Goal: Information Seeking & Learning: Learn about a topic

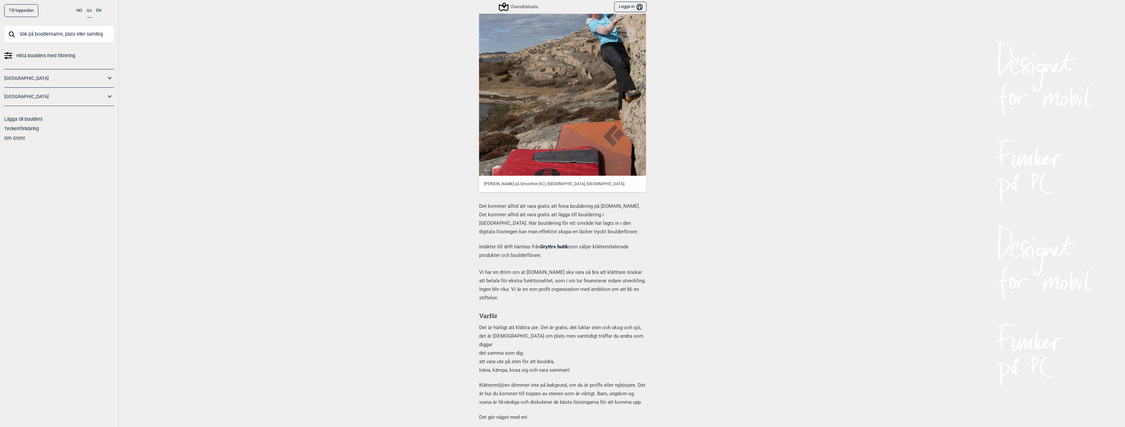
scroll to position [163, 0]
drag, startPoint x: 516, startPoint y: 206, endPoint x: 634, endPoint y: 213, distance: 117.6
click at [634, 213] on p "Det kommer alltid att vara gratis att finna bouldering på [DOMAIN_NAME]. Det ko…" at bounding box center [562, 218] width 167 height 34
drag, startPoint x: 489, startPoint y: 223, endPoint x: 529, endPoint y: 220, distance: 39.6
click at [529, 220] on p "Det kommer alltid att vara gratis att finna bouldering på [DOMAIN_NAME]. Det ko…" at bounding box center [562, 218] width 167 height 34
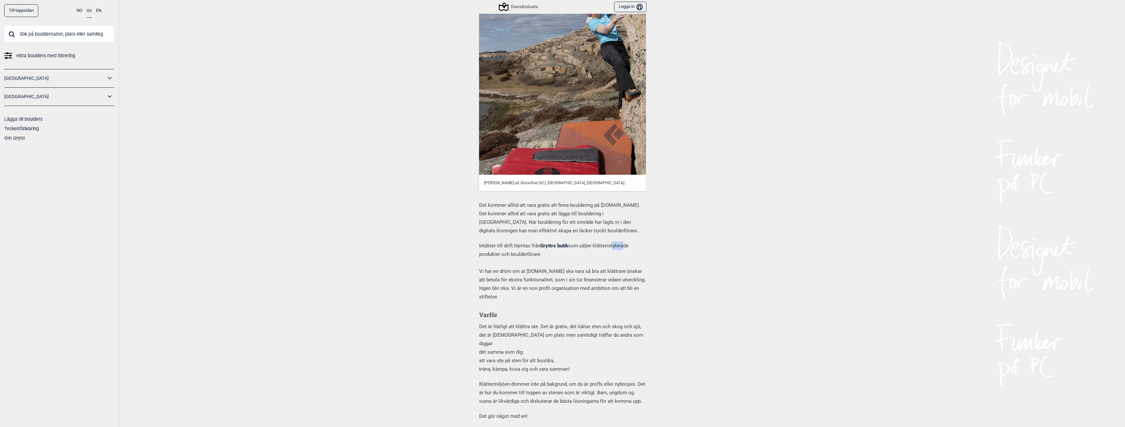
click at [619, 241] on p "Intäkter till drift hämtas från Gryttrs butik som säljer klätterrelaterade prod…" at bounding box center [562, 270] width 167 height 59
drag, startPoint x: 472, startPoint y: 244, endPoint x: 525, endPoint y: 244, distance: 53.0
drag, startPoint x: 486, startPoint y: 261, endPoint x: 552, endPoint y: 260, distance: 66.0
click at [552, 260] on p "Intäkter till drift hämtas från Gryttrs butik som säljer klätterrelaterade prod…" at bounding box center [562, 270] width 167 height 59
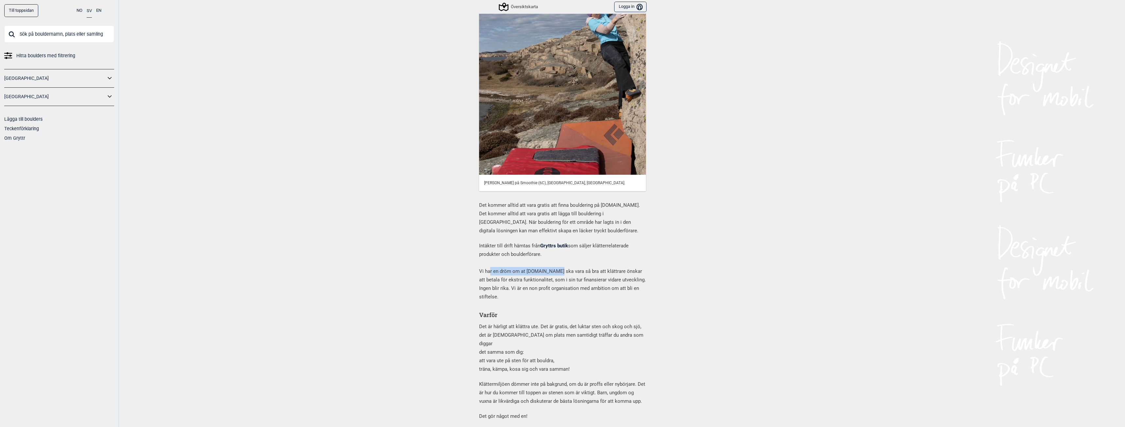
click at [552, 260] on p "Intäkter till drift hämtas från Gryttrs butik som säljer klätterrelaterade prod…" at bounding box center [562, 270] width 167 height 59
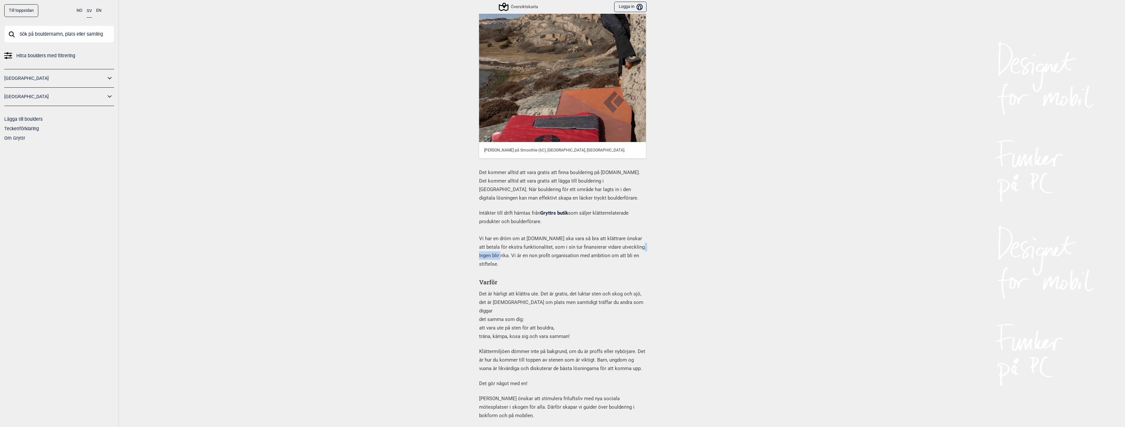
drag, startPoint x: 479, startPoint y: 247, endPoint x: 502, endPoint y: 247, distance: 23.2
click at [502, 247] on p "Intäkter till drift hämtas från Gryttrs butik som säljer klätterrelaterade prod…" at bounding box center [562, 238] width 167 height 59
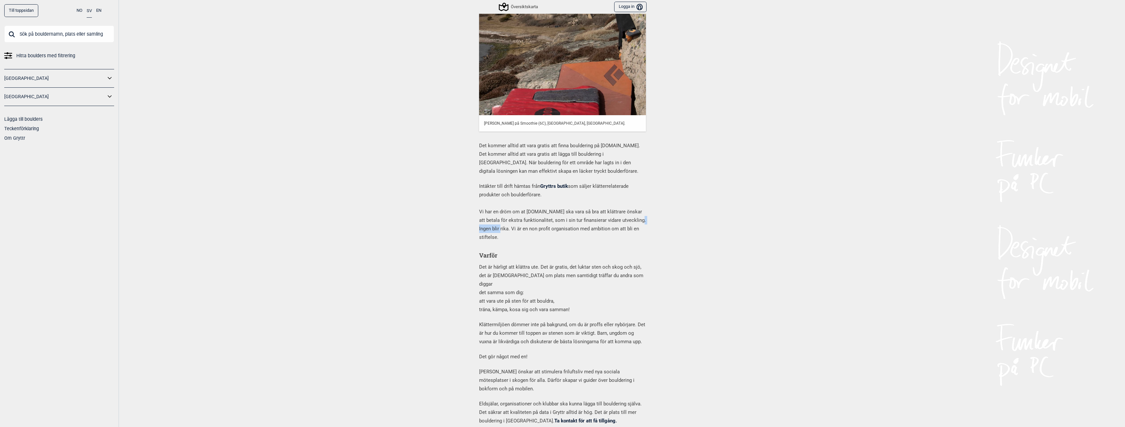
scroll to position [229, 0]
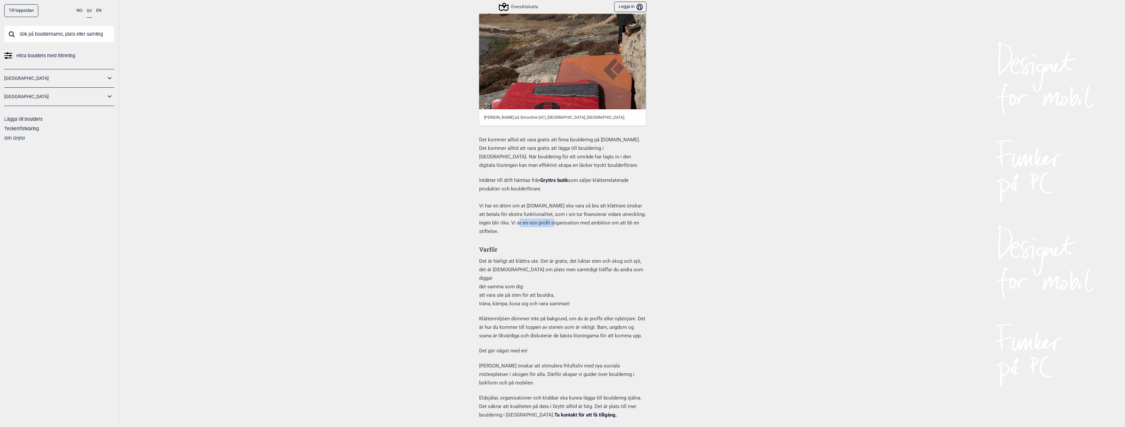
drag, startPoint x: 535, startPoint y: 216, endPoint x: 605, endPoint y: 217, distance: 69.6
click at [596, 217] on p "Intäkter till drift hämtas från Gryttrs butik som säljer klätterrelaterade prod…" at bounding box center [562, 205] width 167 height 59
click at [605, 217] on p "Intäkter till drift hämtas från Gryttrs butik som säljer klätterrelaterade prod…" at bounding box center [562, 205] width 167 height 59
drag, startPoint x: 480, startPoint y: 222, endPoint x: 492, endPoint y: 223, distance: 11.8
click at [492, 223] on p "Intäkter till drift hämtas från Gryttrs butik som säljer klätterrelaterade prod…" at bounding box center [562, 205] width 167 height 59
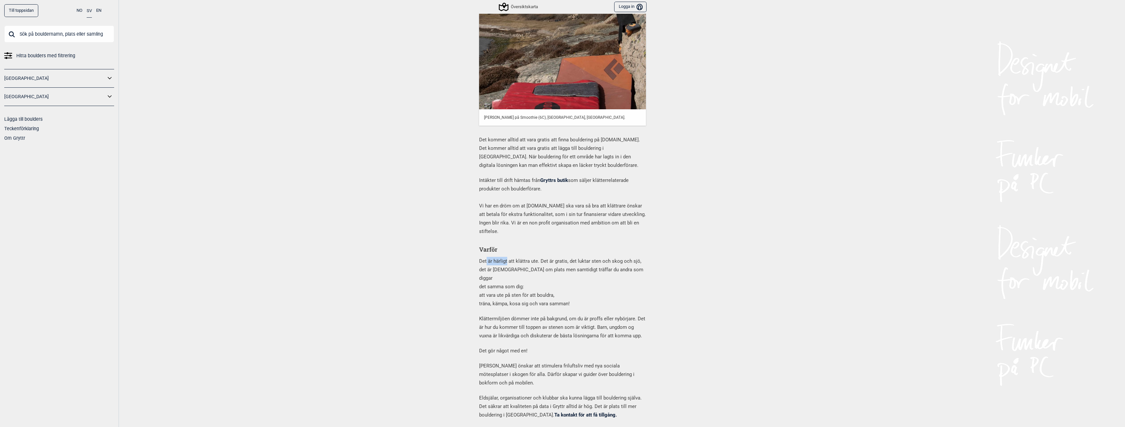
drag, startPoint x: 484, startPoint y: 253, endPoint x: 504, endPoint y: 253, distance: 19.6
click at [504, 257] on p "Det är härligt att klättra ute. Det är gratis, det luktar sten och skog och sjö…" at bounding box center [562, 282] width 167 height 51
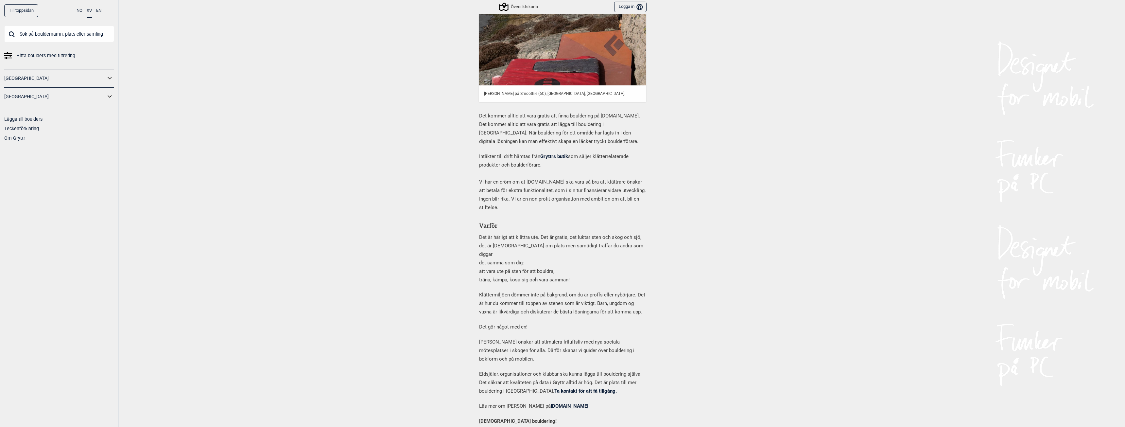
scroll to position [262, 0]
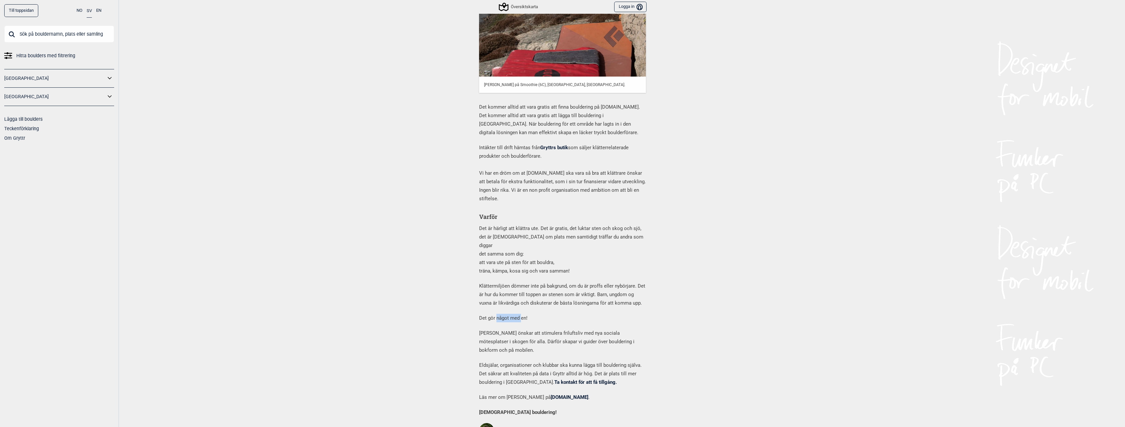
drag, startPoint x: 494, startPoint y: 301, endPoint x: 519, endPoint y: 302, distance: 25.8
click at [519, 313] on p "Det gör något med en!" at bounding box center [562, 317] width 167 height 8
click at [521, 313] on p "Det gör något med en!" at bounding box center [562, 317] width 167 height 8
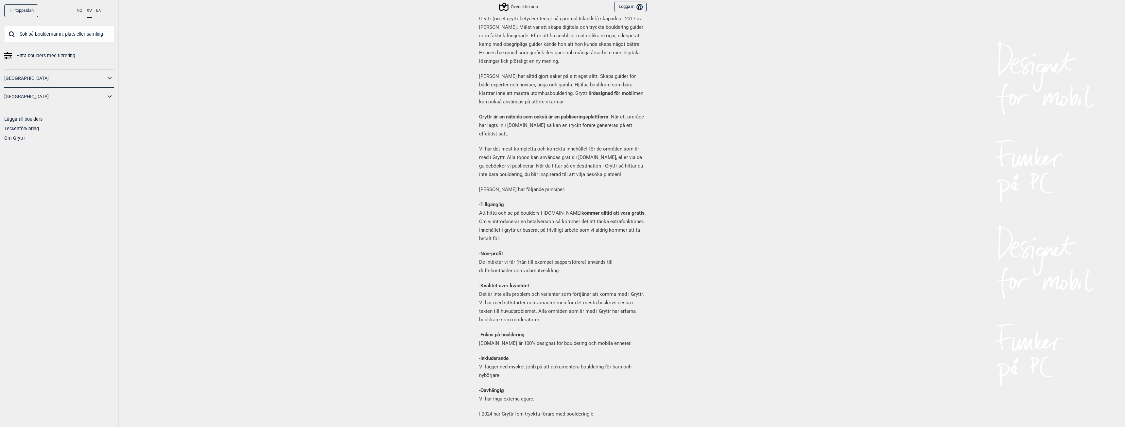
scroll to position [719, 0]
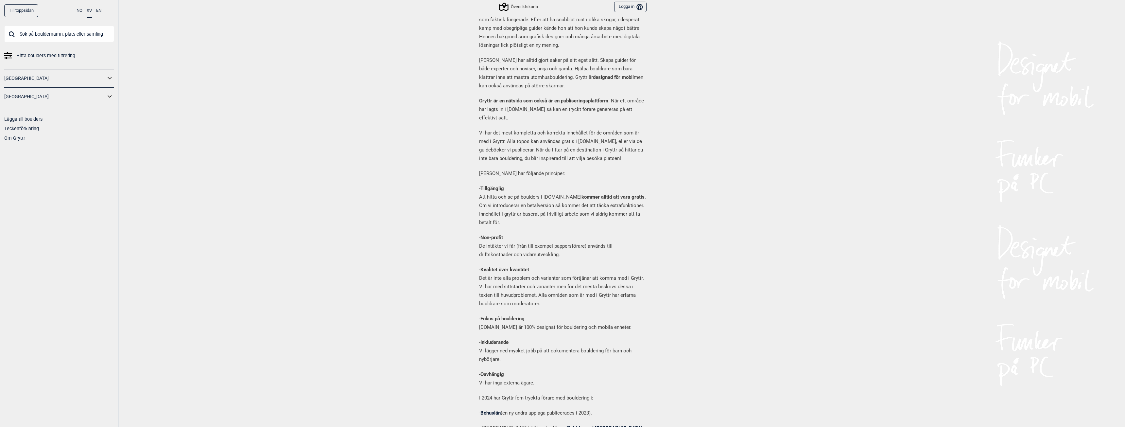
drag, startPoint x: 561, startPoint y: 303, endPoint x: 574, endPoint y: 322, distance: 22.9
click at [574, 338] on p "- Inkluderande Vi lägger ned mycket jobb på att dokumentera bouldering för barn…" at bounding box center [562, 350] width 167 height 25
drag, startPoint x: 518, startPoint y: 350, endPoint x: 504, endPoint y: 353, distance: 14.0
click at [509, 353] on div "Gryttr (ordet gryttr betyder stenigt på gammal Islandsk) skapades i 2017 av [PE…" at bounding box center [562, 270] width 167 height 545
click at [493, 370] on p "- Oavhängig Vi har inga externa ägare." at bounding box center [562, 378] width 167 height 17
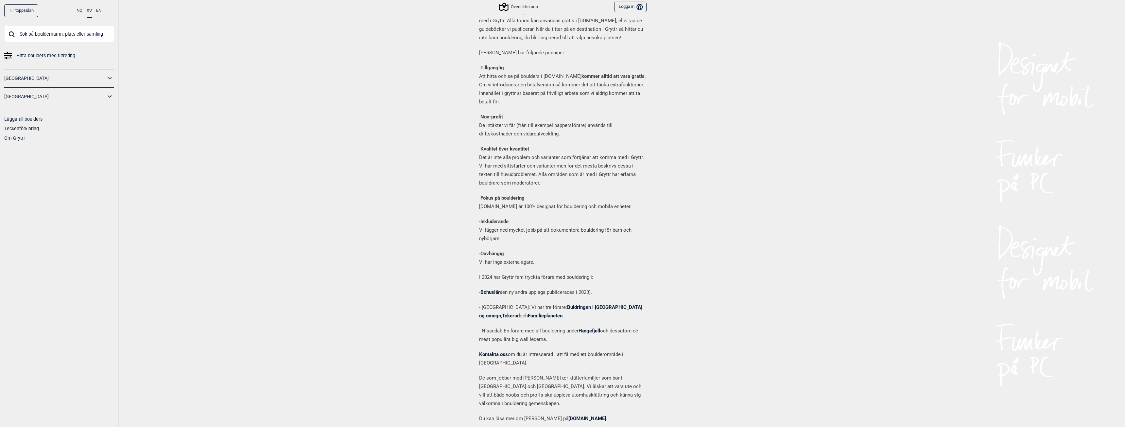
scroll to position [850, 0]
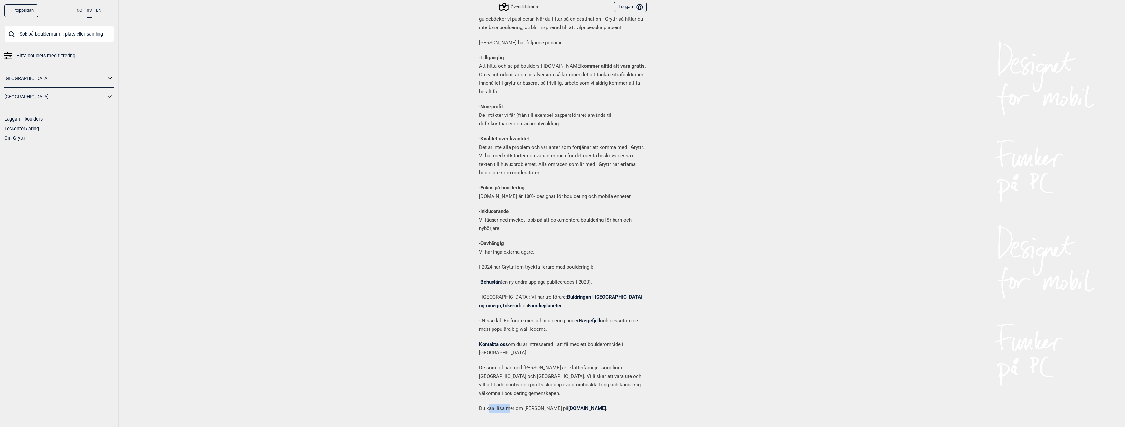
drag, startPoint x: 486, startPoint y: 356, endPoint x: 512, endPoint y: 356, distance: 25.8
click at [510, 404] on p "Du kan läsa mer om [PERSON_NAME] på [DOMAIN_NAME] ." at bounding box center [562, 408] width 167 height 8
click at [512, 404] on p "Du kan läsa mer om [PERSON_NAME] på [DOMAIN_NAME] ." at bounding box center [562, 408] width 167 height 8
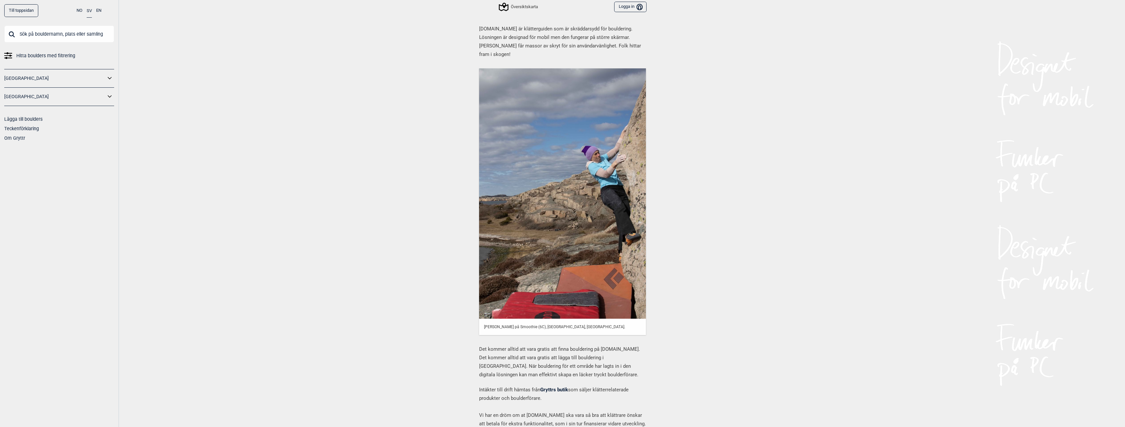
scroll to position [0, 0]
